Goal: Task Accomplishment & Management: Use online tool/utility

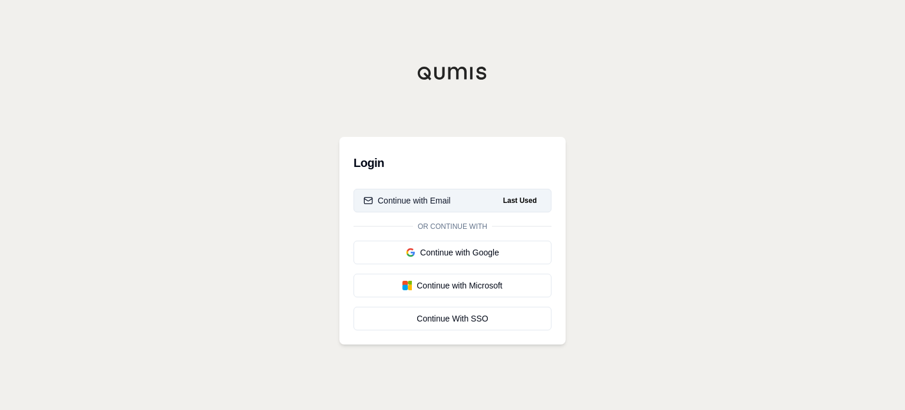
click at [458, 199] on button "Continue with Email Last Used" at bounding box center [453, 201] width 198 height 24
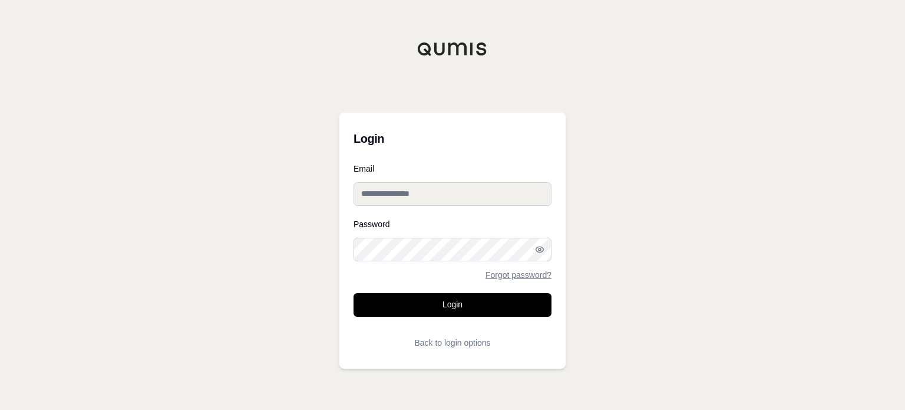
type input "**********"
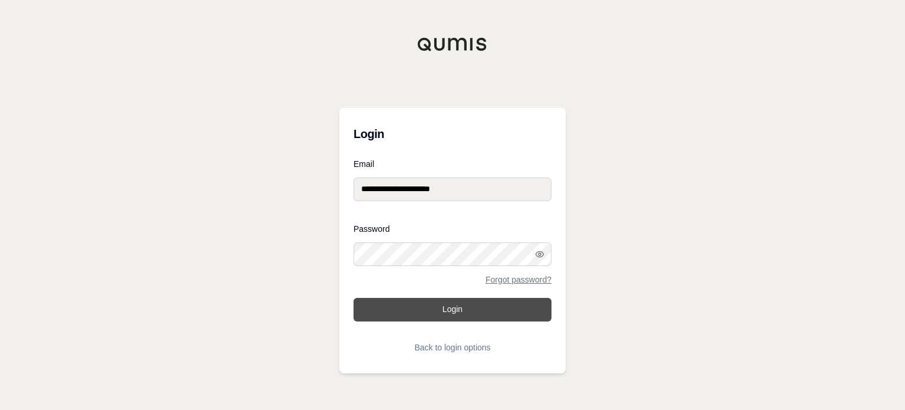
click at [450, 304] on button "Login" at bounding box center [453, 310] width 198 height 24
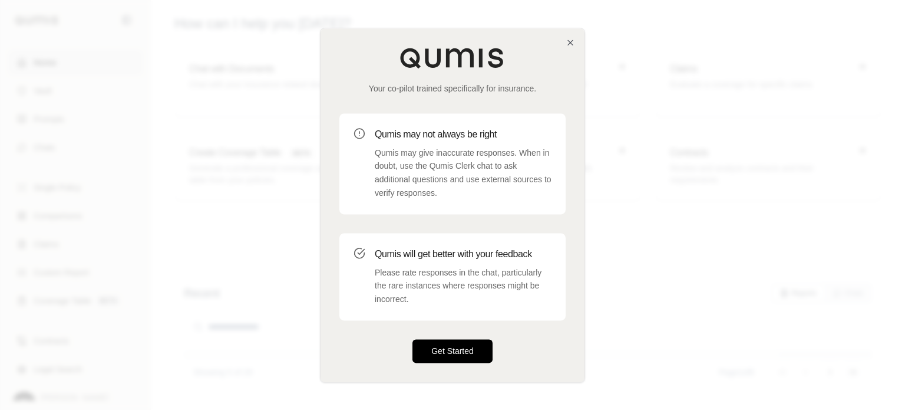
click at [437, 355] on button "Get Started" at bounding box center [452, 351] width 80 height 24
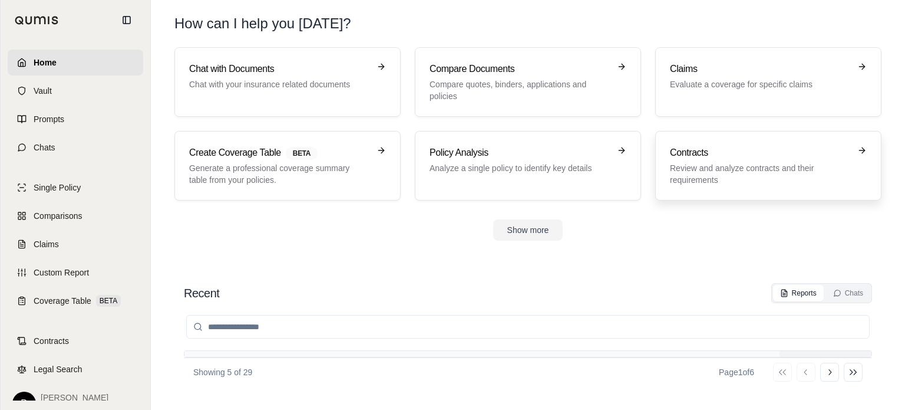
click at [721, 181] on p "Review and analyze contracts and their requirements" at bounding box center [760, 174] width 180 height 24
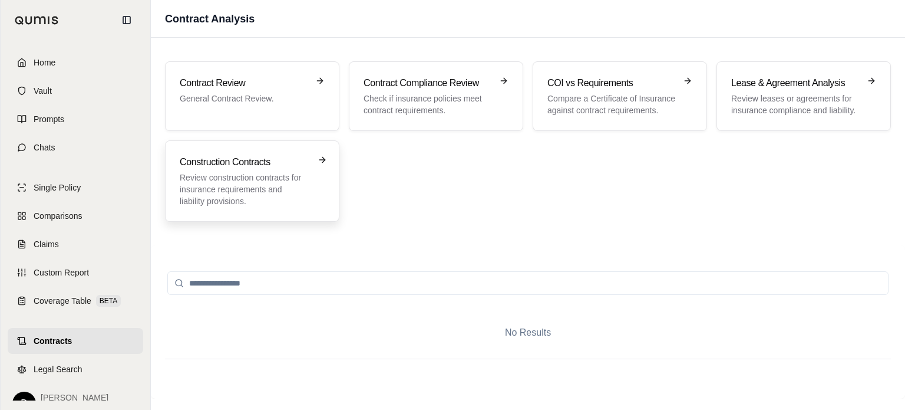
click at [295, 184] on p "Review construction contracts for insurance requirements and liability provisio…" at bounding box center [244, 188] width 128 height 35
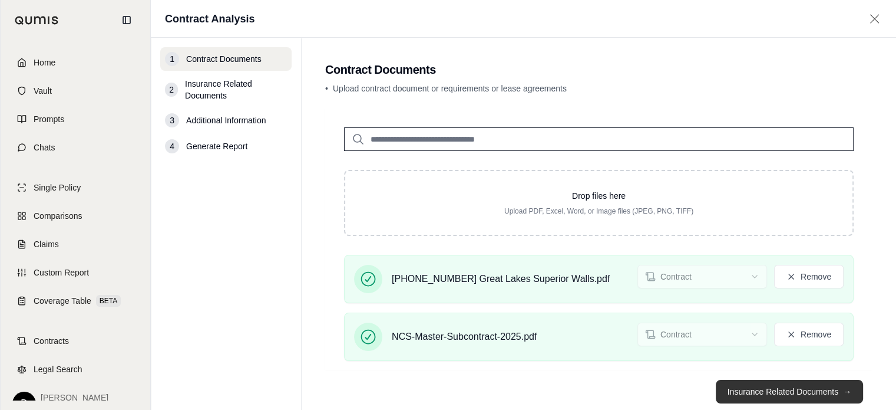
click at [799, 391] on button "Insurance Related Documents →" at bounding box center [789, 391] width 147 height 24
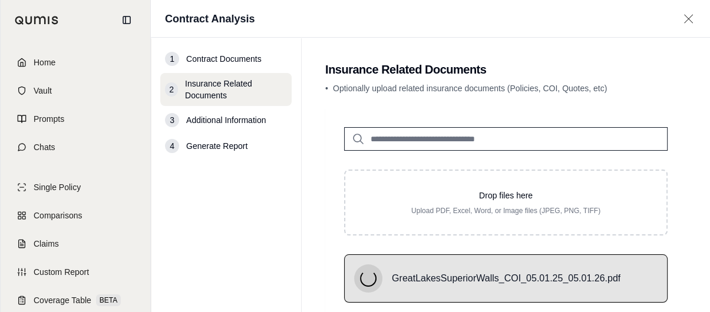
click at [213, 55] on span "Contract Documents" at bounding box center [223, 59] width 75 height 12
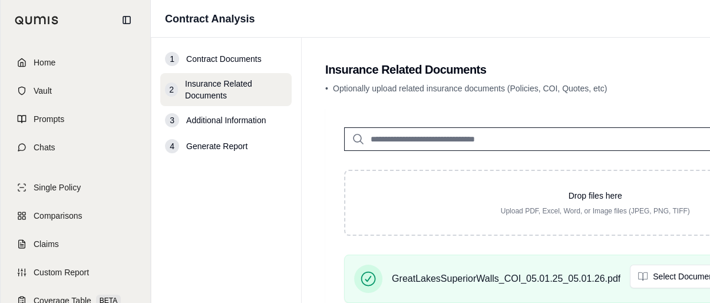
click at [213, 55] on span "Contract Documents" at bounding box center [223, 59] width 75 height 12
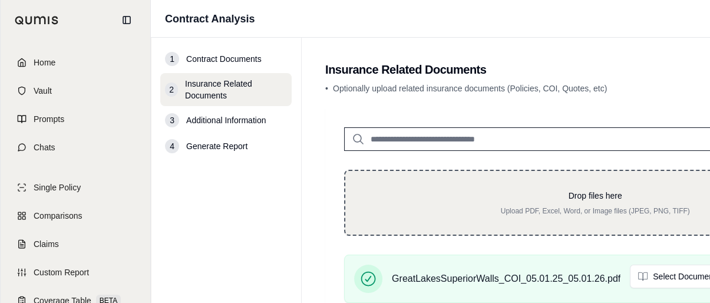
scroll to position [74, 0]
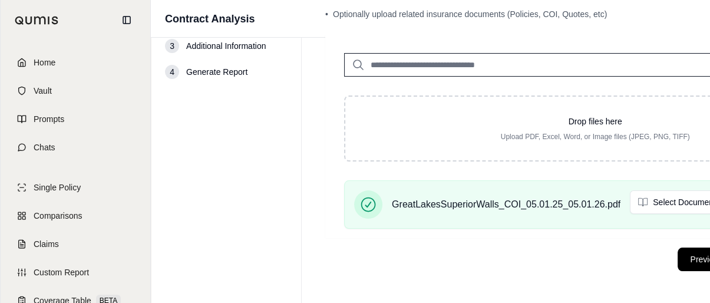
click at [691, 260] on button "Previous" at bounding box center [706, 259] width 57 height 24
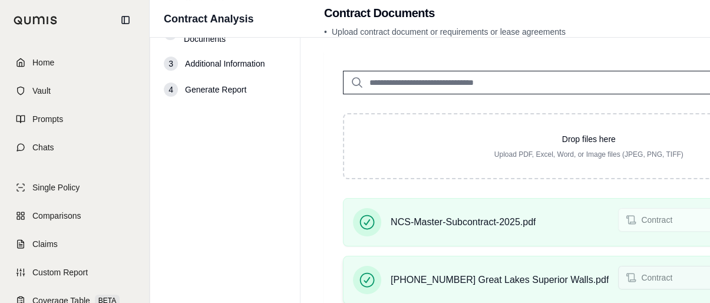
scroll to position [132, 1]
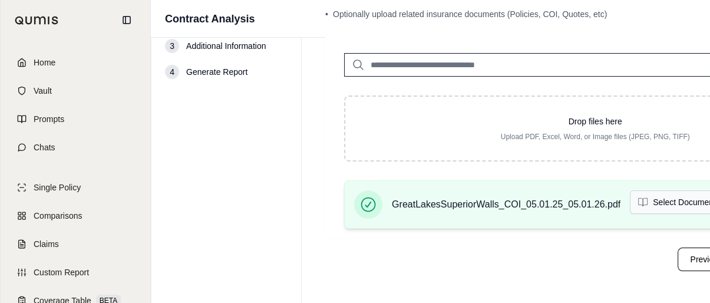
click at [690, 205] on html "Home Vault Prompts Chats Single Policy Comparisons Claims Custom Report Coverag…" at bounding box center [355, 115] width 710 height 378
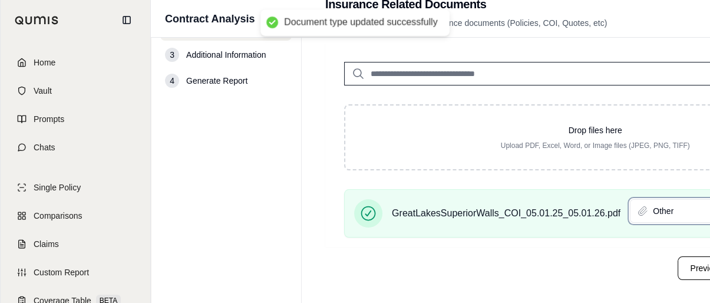
scroll to position [65, 178]
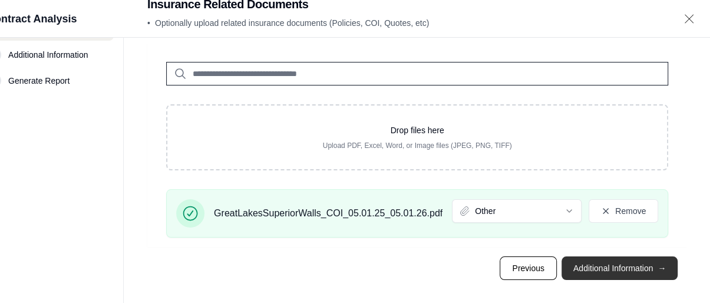
click at [617, 268] on button "Additional Information →" at bounding box center [620, 268] width 116 height 24
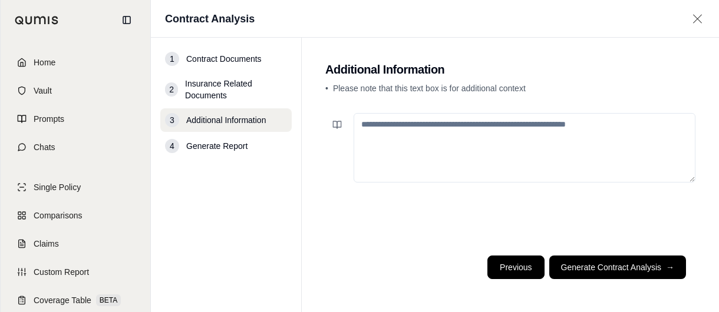
click at [537, 274] on button "Previous" at bounding box center [515, 268] width 57 height 24
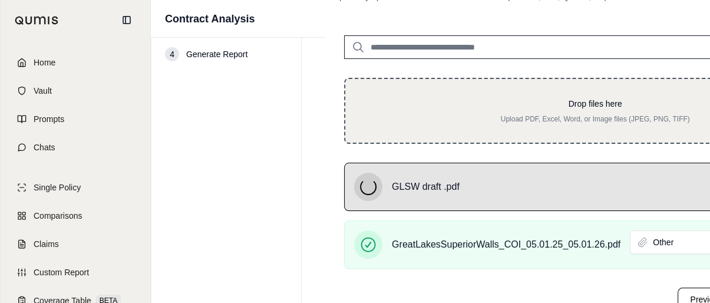
scroll to position [132, 0]
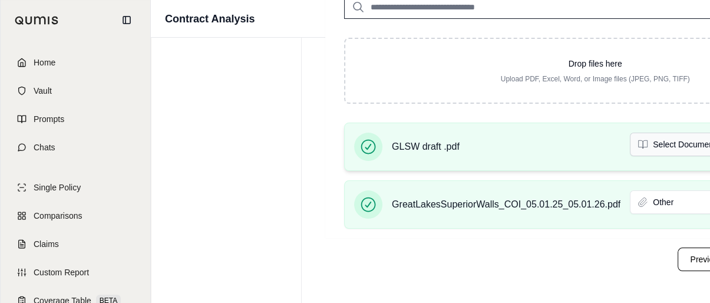
click at [692, 144] on html "Home Vault Prompts Chats Single Policy Comparisons Claims Custom Report Coverag…" at bounding box center [355, 86] width 710 height 436
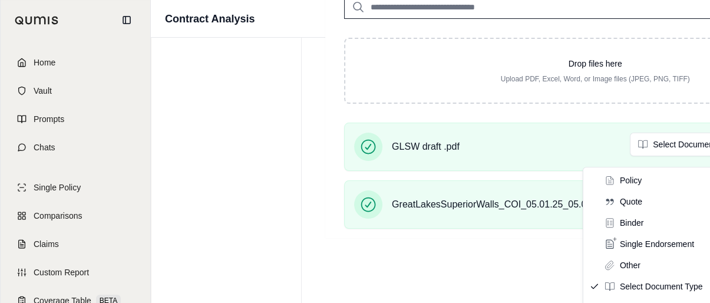
scroll to position [123, 0]
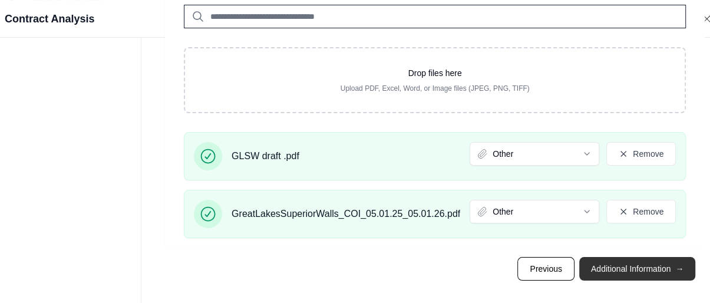
click at [619, 270] on button "Additional Information →" at bounding box center [637, 269] width 116 height 24
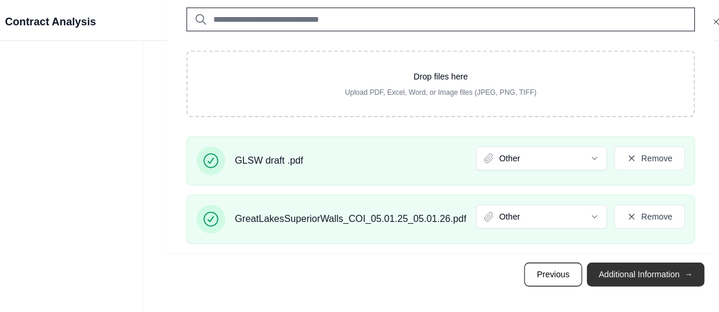
scroll to position [0, 0]
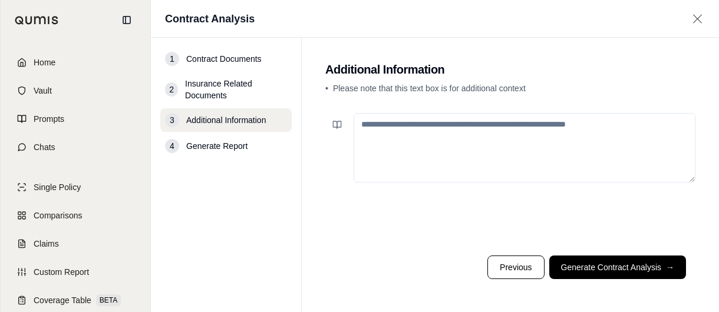
click at [511, 140] on textarea at bounding box center [525, 148] width 342 height 70
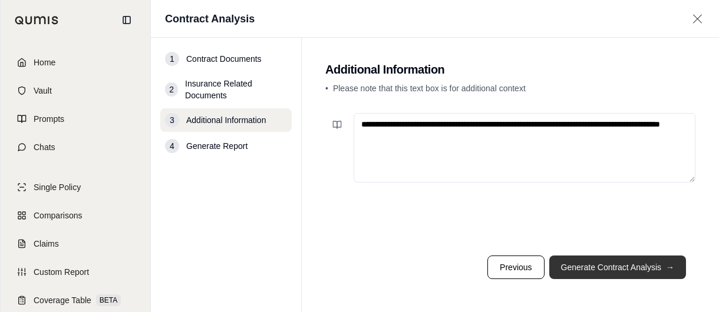
type textarea "**********"
click at [596, 266] on button "Generate Contract Analysis →" at bounding box center [617, 268] width 137 height 24
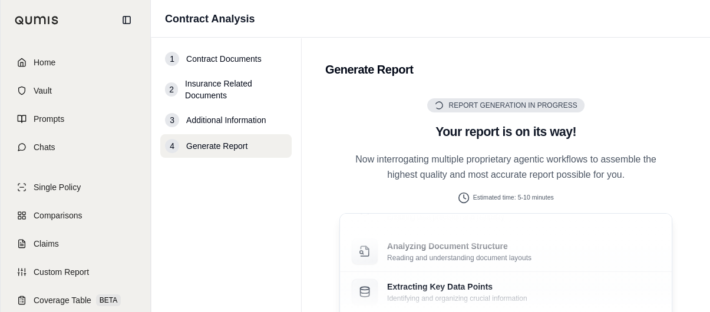
click at [596, 266] on div "Analyzing Document Structure Reading and understanding document layouts" at bounding box center [506, 251] width 332 height 41
drag, startPoint x: 596, startPoint y: 266, endPoint x: 325, endPoint y: 200, distance: 278.5
click at [325, 200] on div "Report Generation in Progress Generating Report Your report is on its way! Now …" at bounding box center [505, 229] width 361 height 262
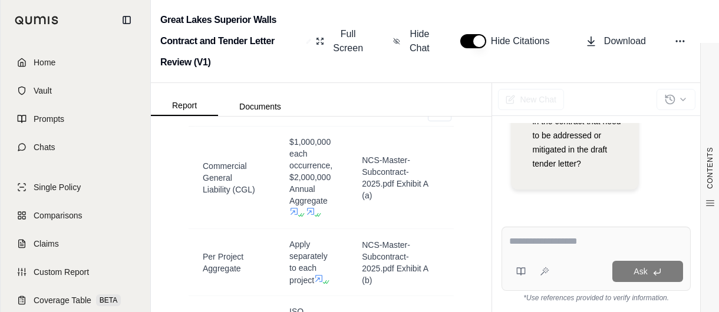
scroll to position [471, 0]
click at [301, 220] on span "$1,000,000 each occurrence, $2,000,000 Annual Aggregate" at bounding box center [311, 178] width 44 height 83
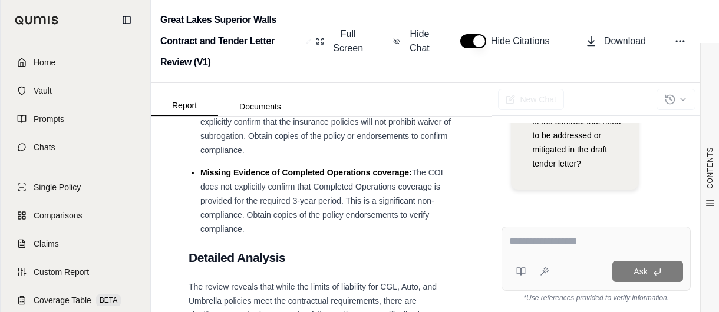
scroll to position [6478, 0]
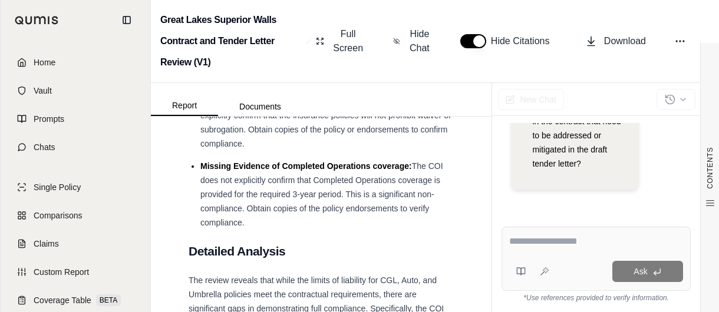
click at [301, 41] on span "Missing Evidence of Primary and Non-Contributory:" at bounding box center [301, 36] width 203 height 9
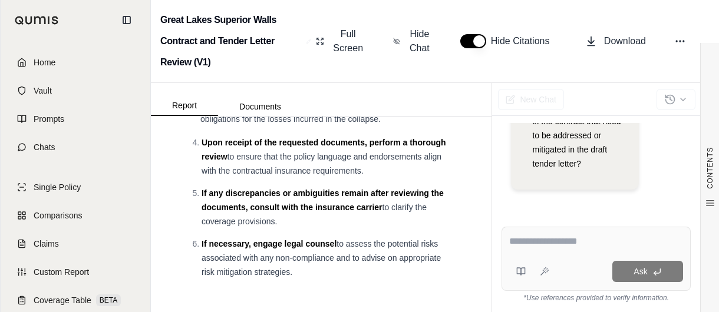
scroll to position [7488, 0]
click at [550, 236] on textarea at bounding box center [596, 242] width 174 height 14
click at [543, 243] on textarea at bounding box center [596, 242] width 174 height 14
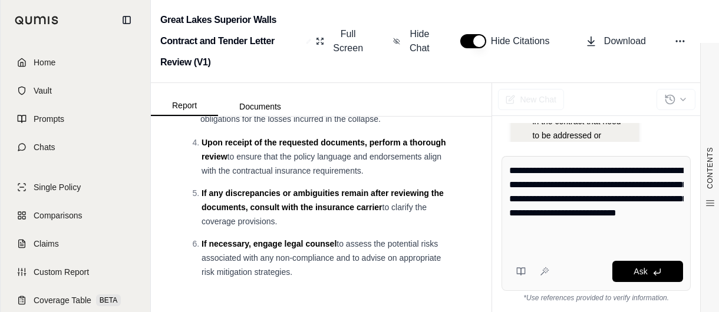
scroll to position [272, 0]
paste textarea "**********"
type textarea "**********"
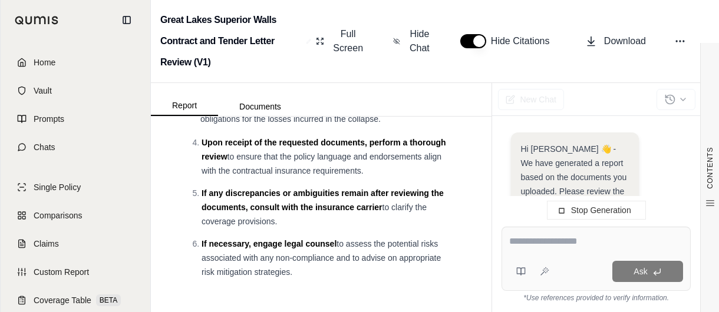
scroll to position [851, 0]
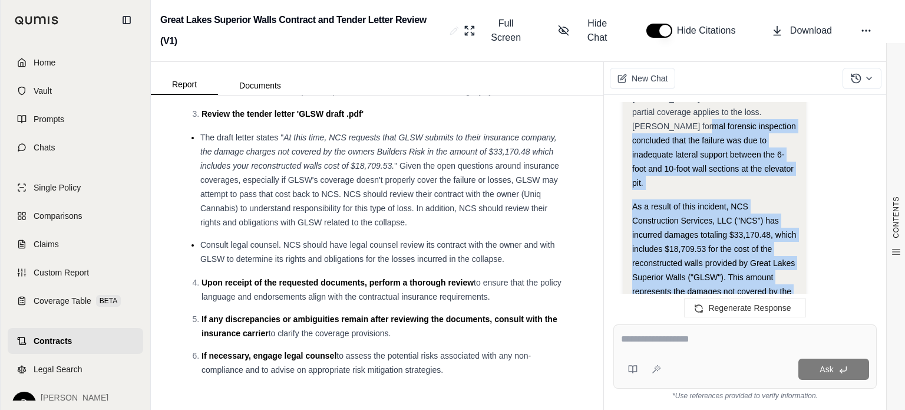
scroll to position [2246, 0]
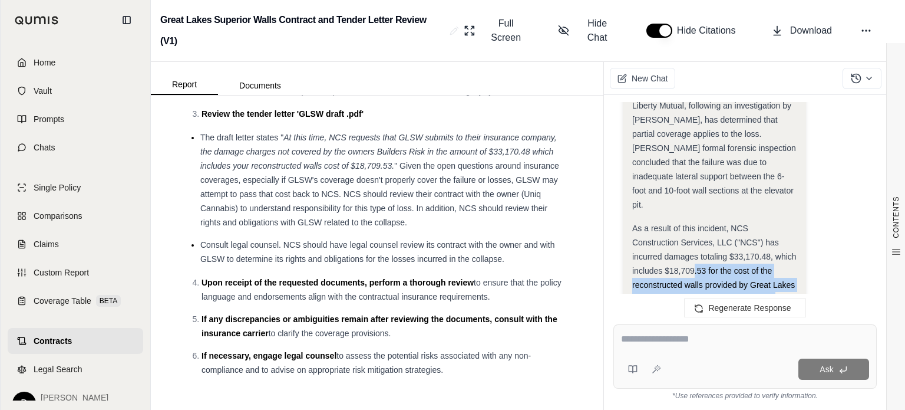
drag, startPoint x: 675, startPoint y: 150, endPoint x: 659, endPoint y: 252, distance: 103.1
click at [659, 252] on div "Analysis: Okay, I need to reword the provided tender letter from NCS to GLSW to…" at bounding box center [714, 342] width 164 height 3772
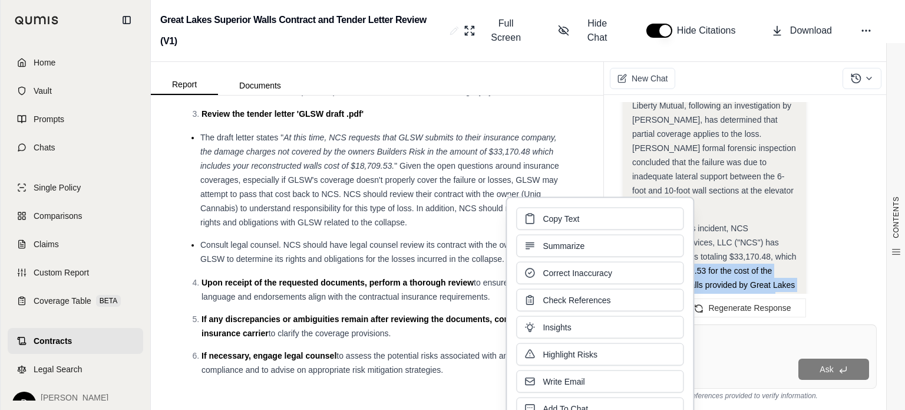
click at [668, 220] on button "Copy Text" at bounding box center [599, 218] width 167 height 22
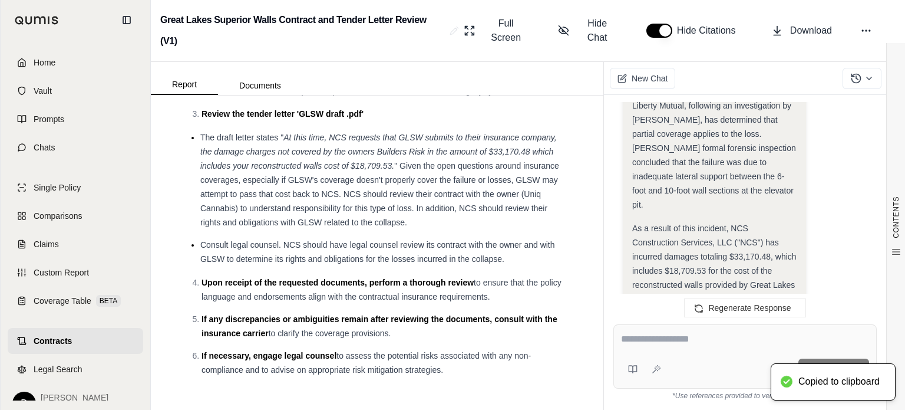
click at [730, 221] on div "As a result of this incident, NCS Construction Services, LLC ("NCS") has incurr…" at bounding box center [714, 277] width 164 height 113
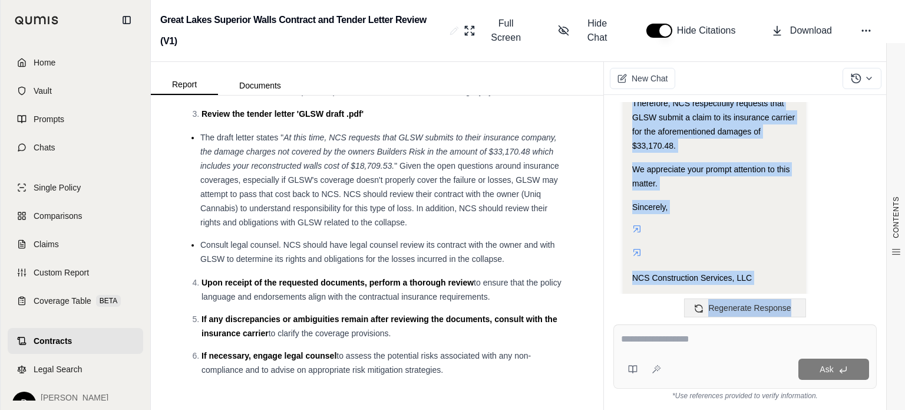
scroll to position [4235, 0]
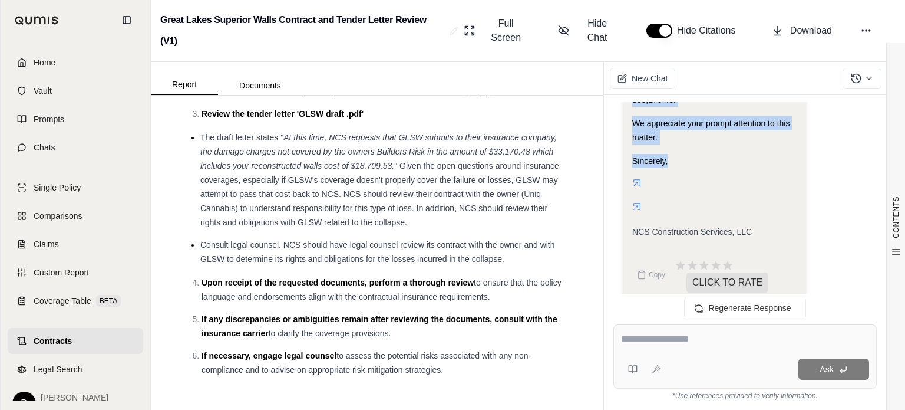
drag, startPoint x: 633, startPoint y: 186, endPoint x: 762, endPoint y: 159, distance: 132.3
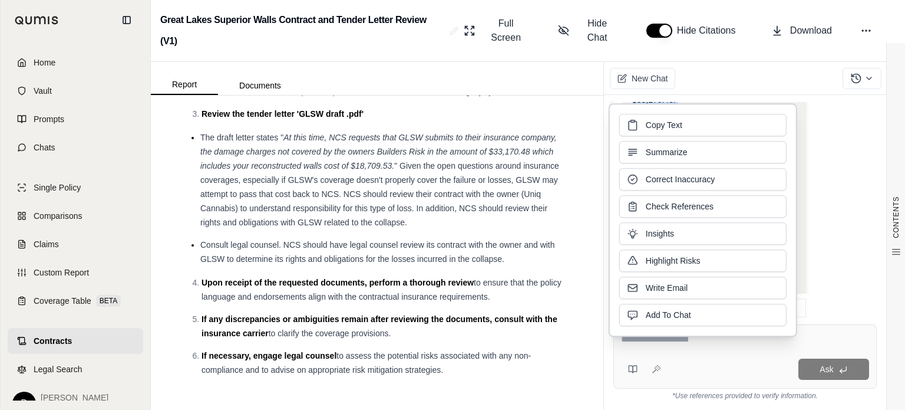
copy div "Dear [PERSON_NAME], This letter concerns the building collapse that occurred at…"
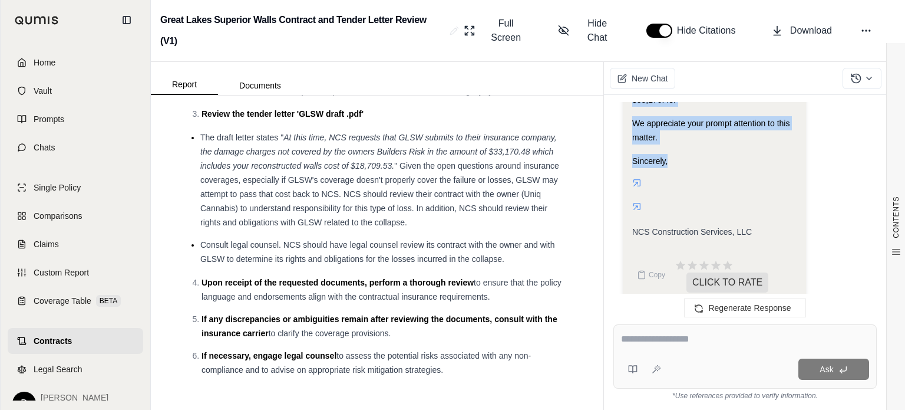
click at [867, 200] on div "Hi [PERSON_NAME] 👋 - We have generated a report based on the documents you uplo…" at bounding box center [744, 203] width 263 height 203
click at [688, 154] on div "Sincerely," at bounding box center [714, 161] width 164 height 14
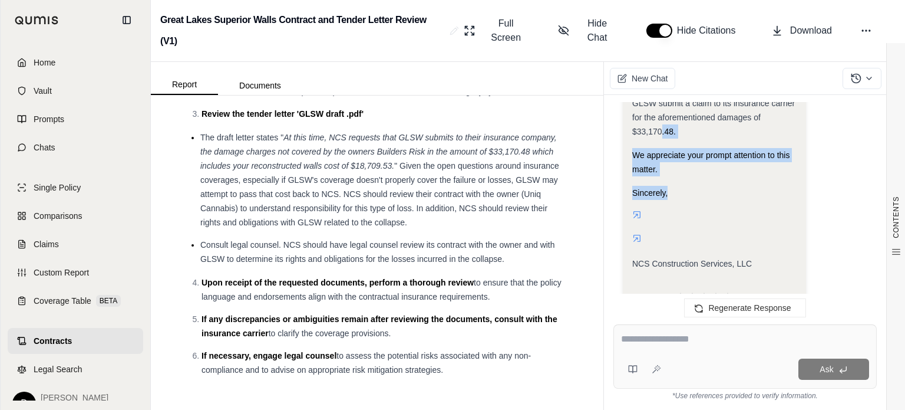
drag, startPoint x: 669, startPoint y: 130, endPoint x: 665, endPoint y: 110, distance: 20.6
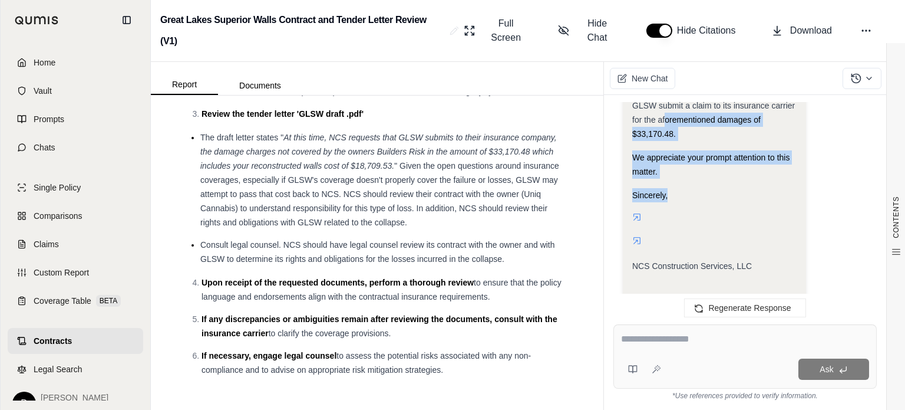
click at [734, 188] on div "Sincerely," at bounding box center [714, 195] width 164 height 14
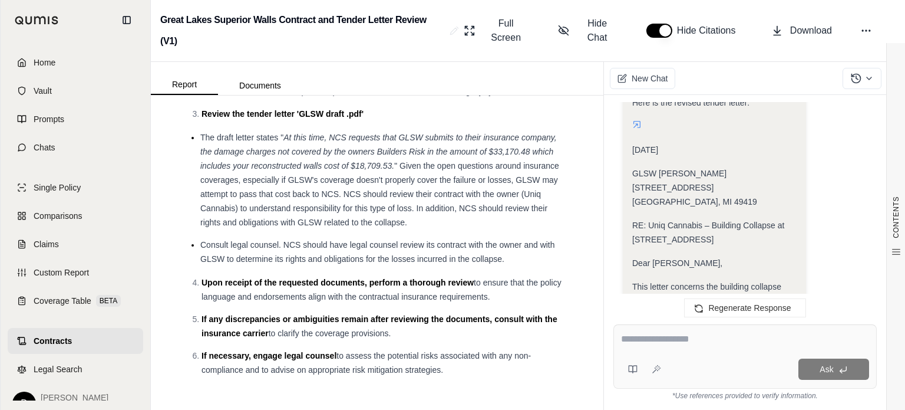
scroll to position [3446, 0]
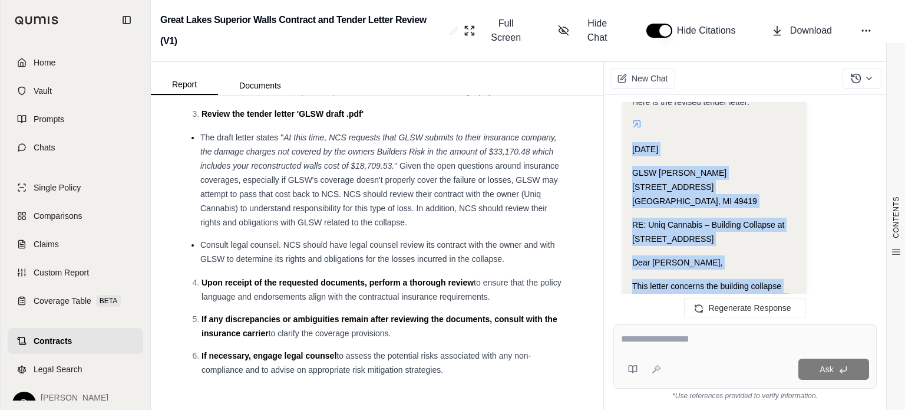
drag, startPoint x: 688, startPoint y: 187, endPoint x: 632, endPoint y: 134, distance: 77.9
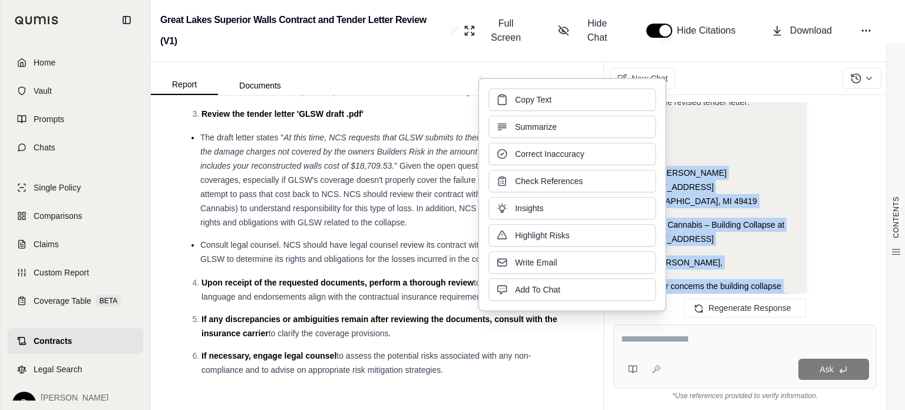
copy div "Loremipsu 59, 5336 DOLO Sitamet Conse 9574 336ad Eli Seddoeiu, TE 80704 IN: Utl…"
